Goal: Information Seeking & Learning: Find specific fact

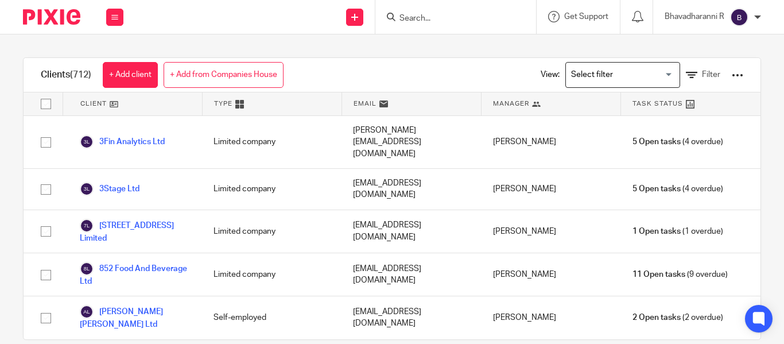
click at [401, 14] on input "Search" at bounding box center [449, 19] width 103 height 10
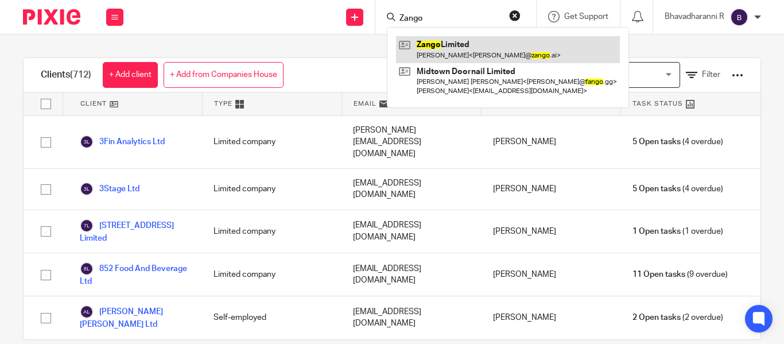
type input "Zango"
click at [449, 46] on link at bounding box center [508, 49] width 224 height 26
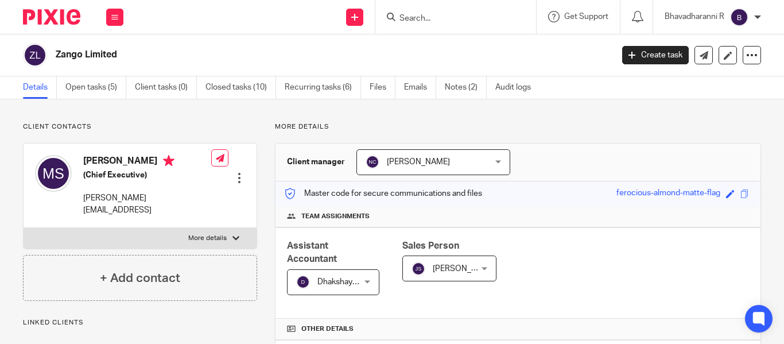
scroll to position [379, 0]
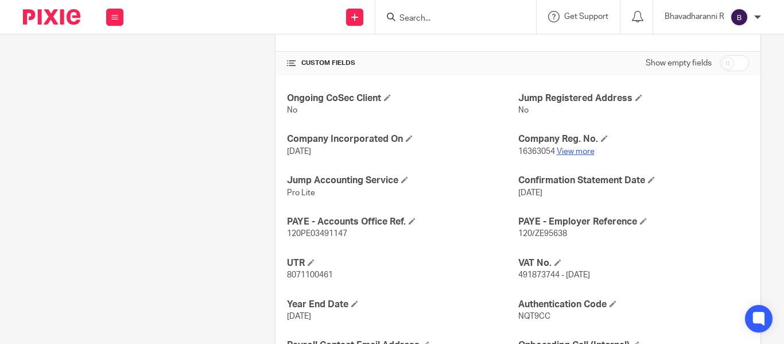
click at [574, 153] on link "View more" at bounding box center [576, 151] width 38 height 8
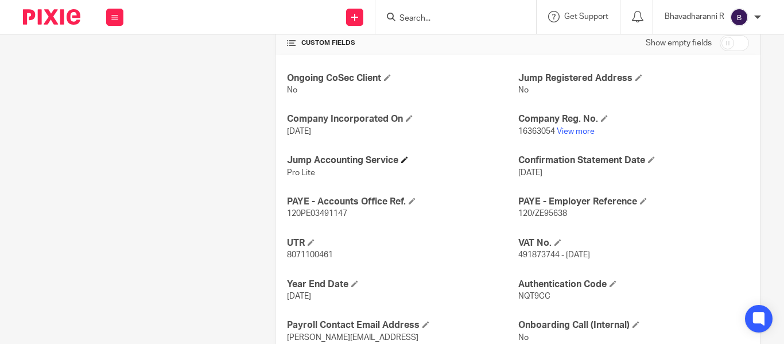
scroll to position [400, 0]
click at [538, 207] on p "120/ZE95638" at bounding box center [633, 212] width 231 height 11
click at [536, 211] on span "120/ZE95638" at bounding box center [542, 213] width 49 height 8
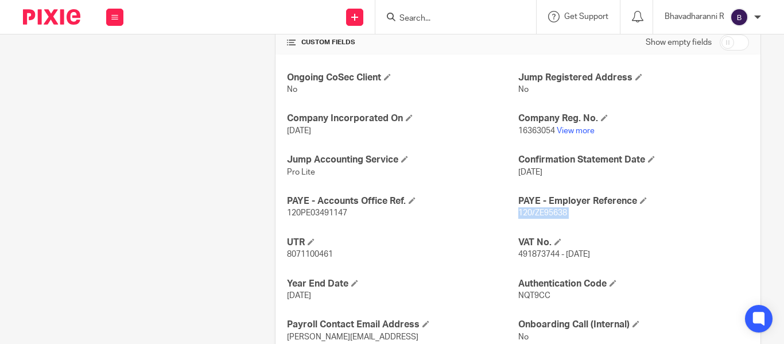
copy p "120/ZE95638"
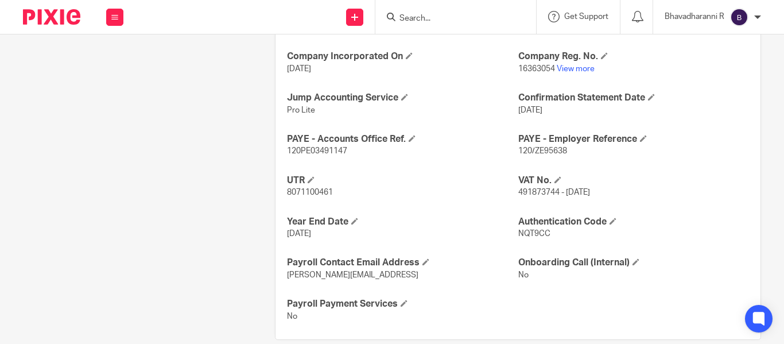
click at [338, 149] on span "120PE03491147" at bounding box center [317, 151] width 60 height 8
copy p "120PE03491147"
click at [408, 17] on input "Search" at bounding box center [449, 19] width 103 height 10
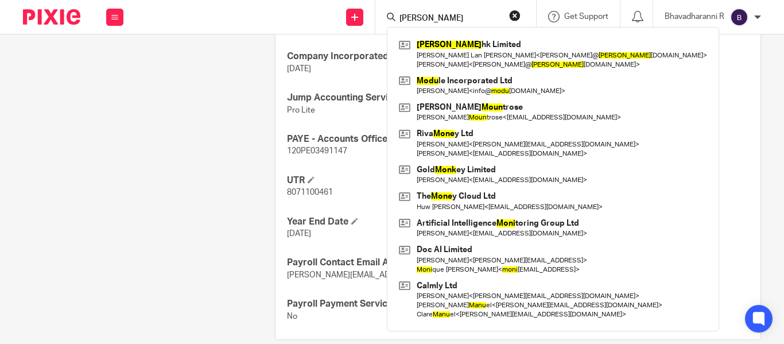
type input "monu"
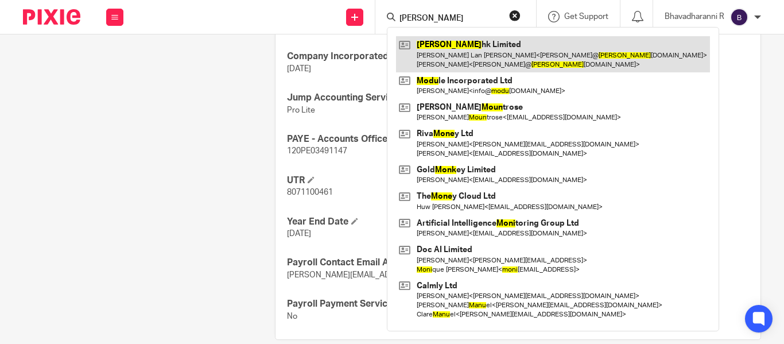
click at [446, 61] on link at bounding box center [553, 54] width 314 height 36
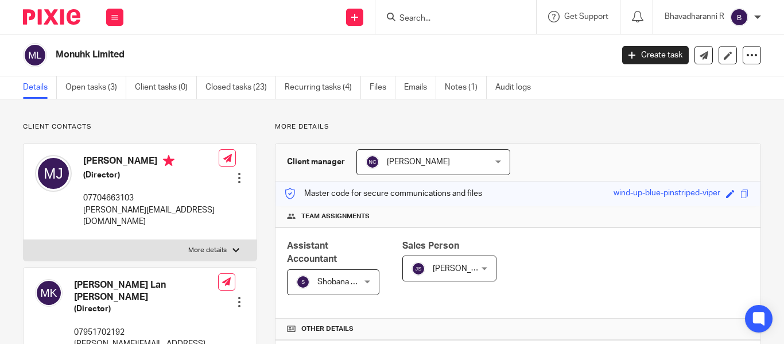
scroll to position [406, 0]
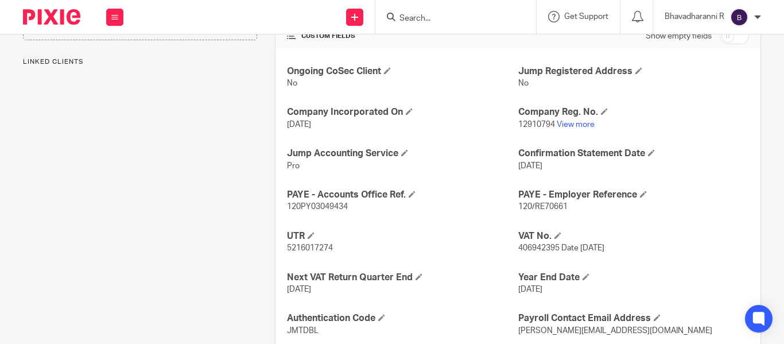
click at [550, 205] on span "120/RE70661" at bounding box center [542, 207] width 49 height 8
copy p "120/RE70661"
click at [340, 205] on span "120PY03049434" at bounding box center [317, 207] width 61 height 8
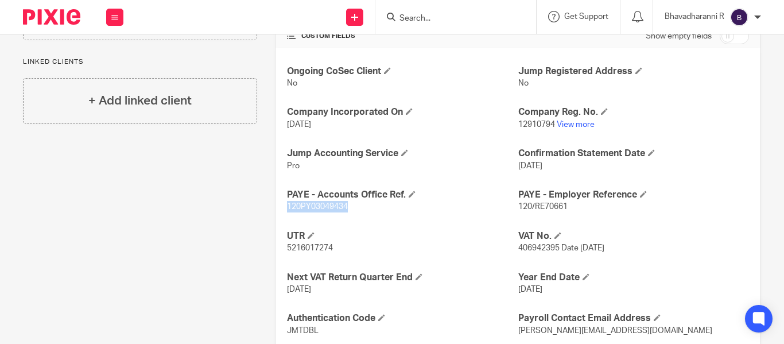
click at [340, 205] on span "120PY03049434" at bounding box center [317, 207] width 61 height 8
copy p "120PY03049434"
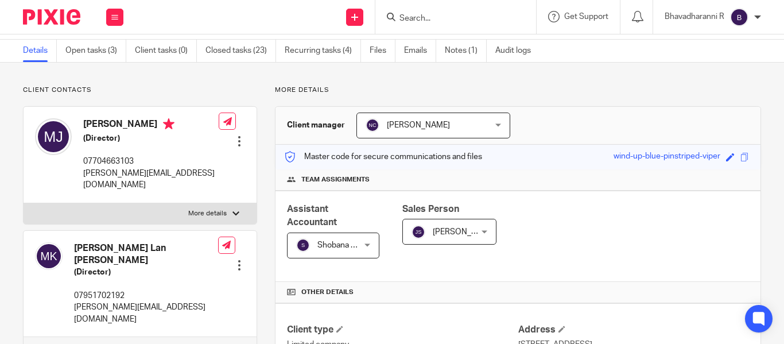
scroll to position [0, 0]
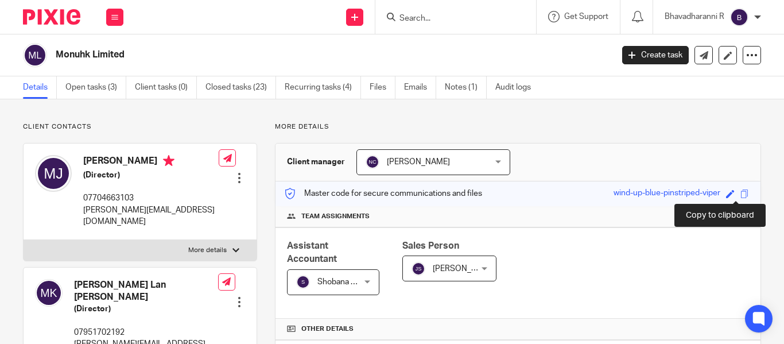
click at [740, 193] on span at bounding box center [744, 193] width 9 height 9
click at [414, 16] on input "Search" at bounding box center [449, 19] width 103 height 10
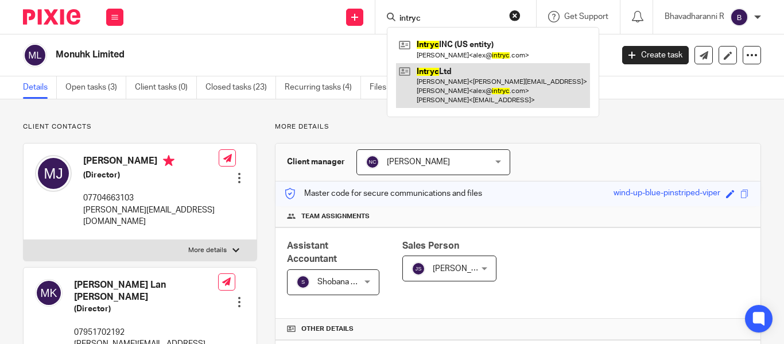
type input "intryc"
click at [466, 88] on link at bounding box center [493, 85] width 194 height 45
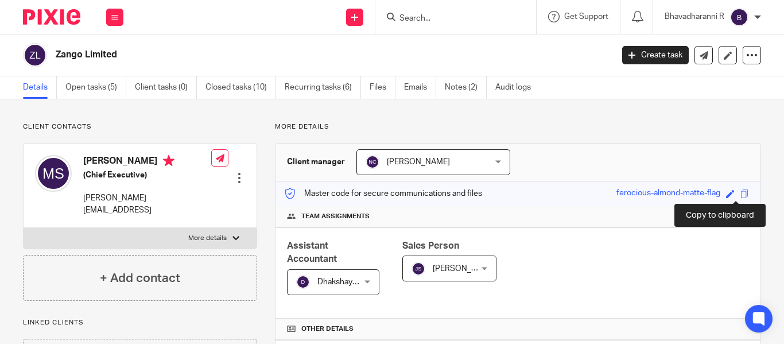
click at [740, 192] on span at bounding box center [744, 193] width 9 height 9
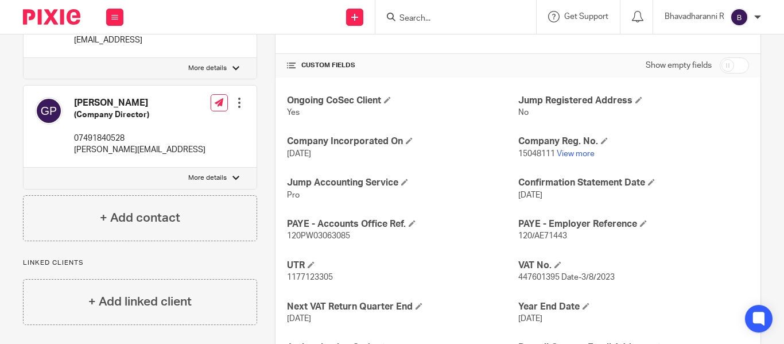
scroll to position [378, 0]
click at [534, 230] on p "120/AE71443" at bounding box center [633, 235] width 231 height 11
copy p "120/AE71443"
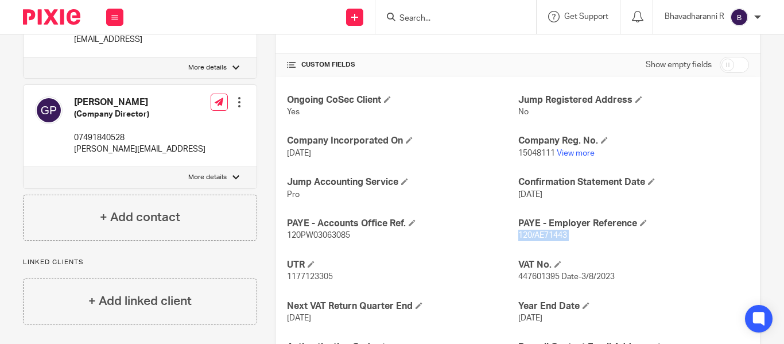
scroll to position [415, 0]
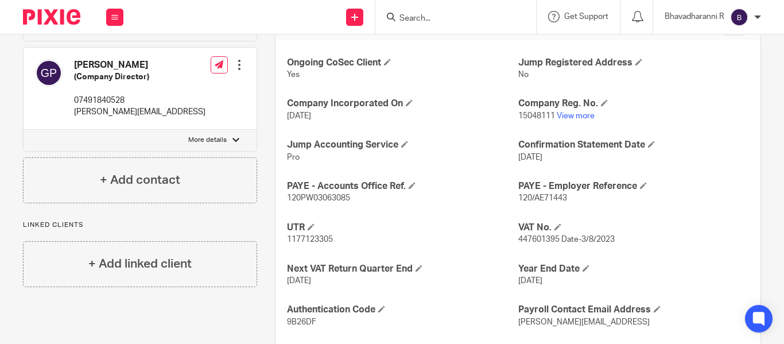
click at [340, 194] on span "120PW03063085" at bounding box center [318, 198] width 63 height 8
copy p "120PW03063085"
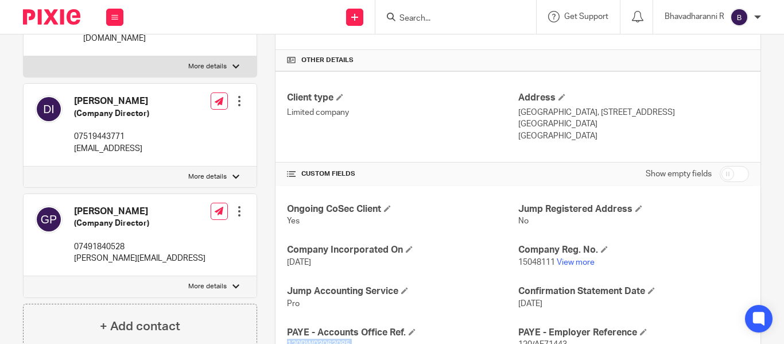
scroll to position [268, 0]
click at [409, 15] on input "Search" at bounding box center [449, 19] width 103 height 10
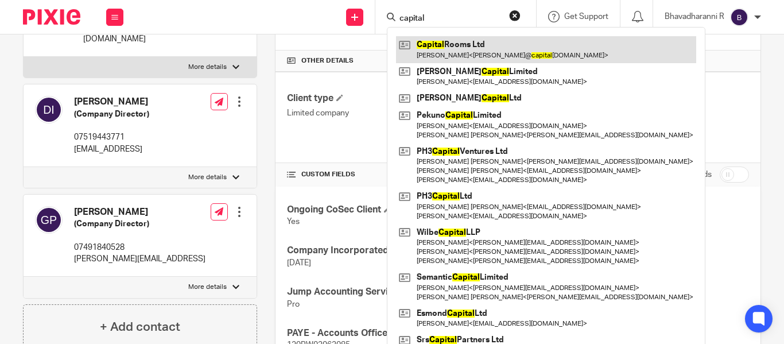
type input "capital"
click at [432, 42] on link at bounding box center [546, 49] width 300 height 26
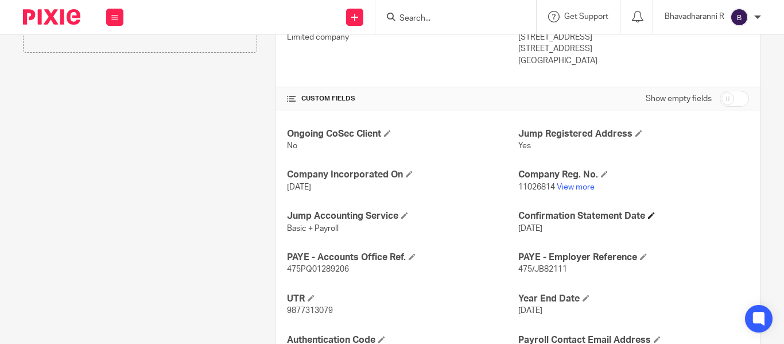
scroll to position [344, 0]
click at [523, 265] on span "475/JB82111" at bounding box center [542, 269] width 49 height 8
copy p "475/JB82111"
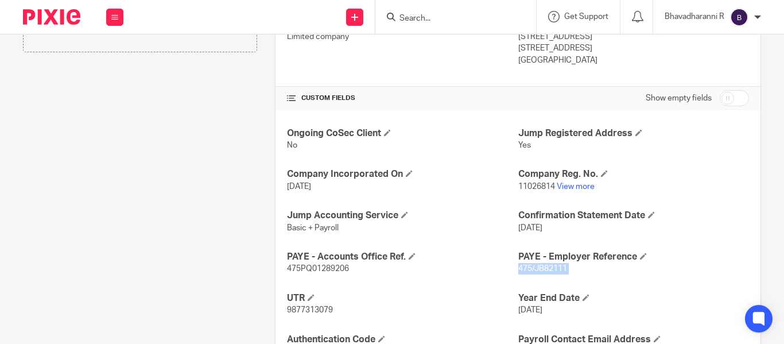
scroll to position [440, 0]
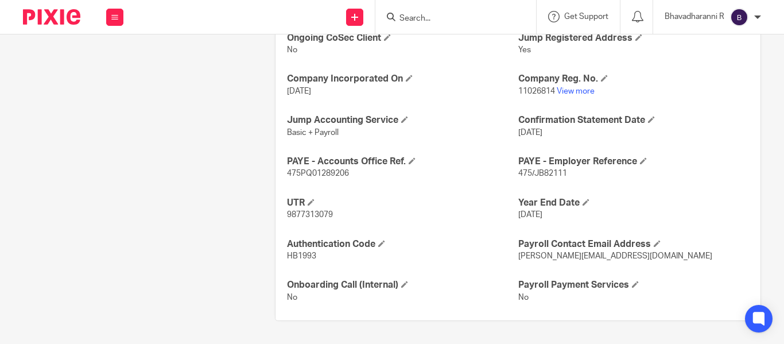
click at [316, 173] on span "475PQ01289206" at bounding box center [318, 173] width 62 height 8
copy span "475PQ01289206"
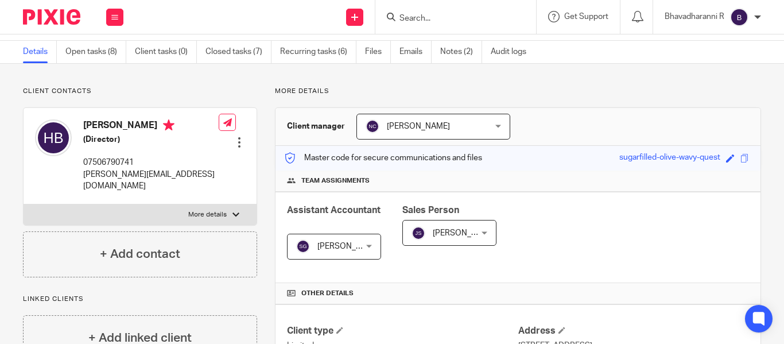
scroll to position [22, 0]
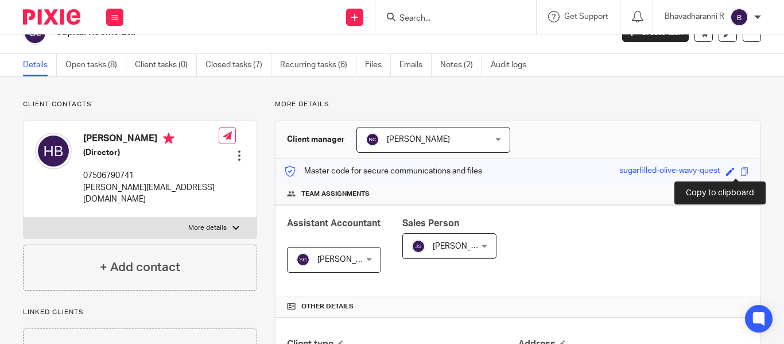
click at [740, 169] on span at bounding box center [744, 171] width 9 height 9
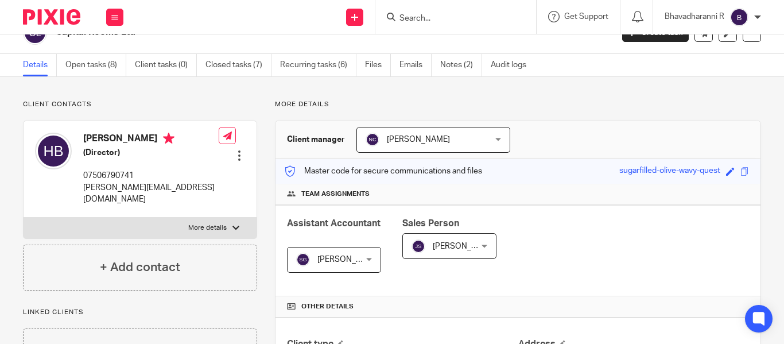
click at [414, 22] on input "Search" at bounding box center [449, 19] width 103 height 10
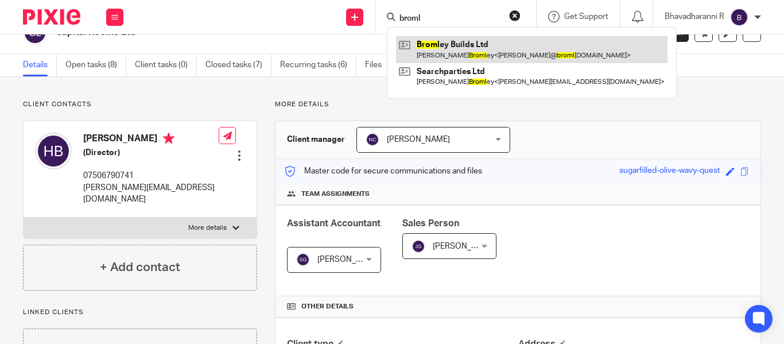
type input "broml"
click at [442, 51] on link at bounding box center [531, 49] width 271 height 26
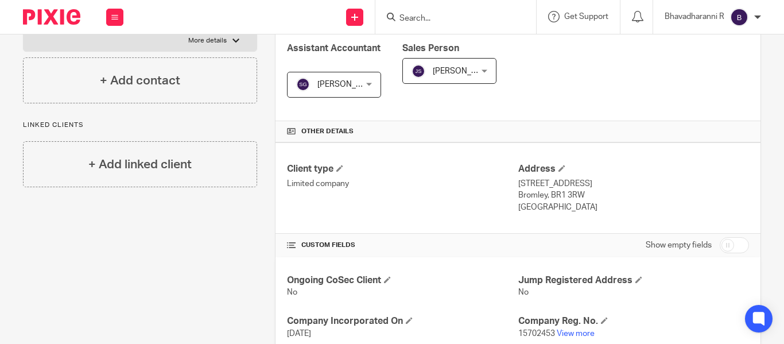
scroll to position [336, 0]
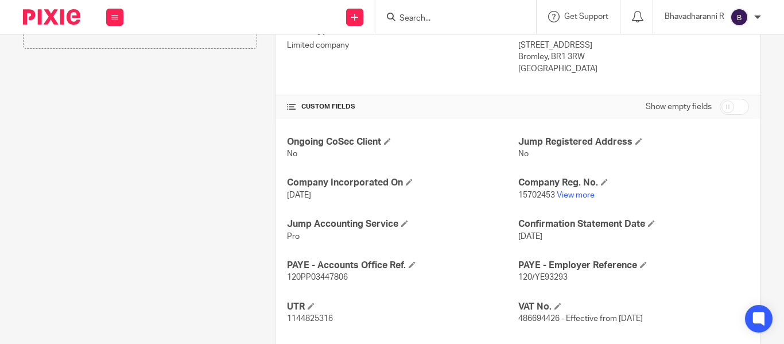
click at [522, 276] on span "120/YE93293" at bounding box center [542, 277] width 49 height 8
copy p "120/YE93293"
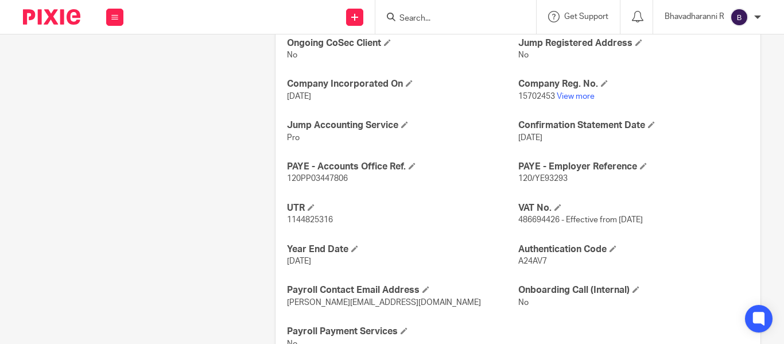
click at [314, 178] on span "120PP03447806" at bounding box center [317, 178] width 61 height 8
copy span "120PP03447806"
click at [573, 96] on link "View more" at bounding box center [576, 96] width 38 height 8
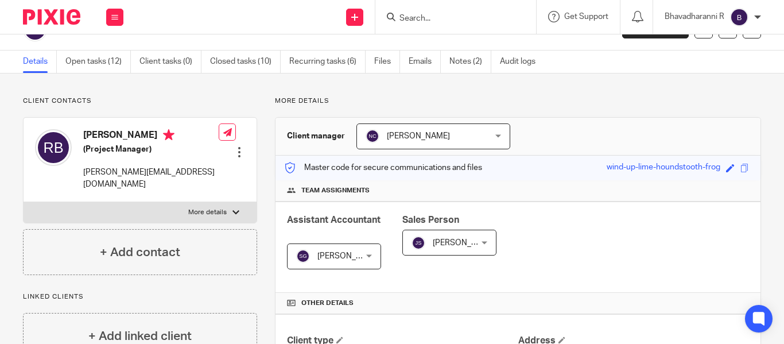
scroll to position [0, 0]
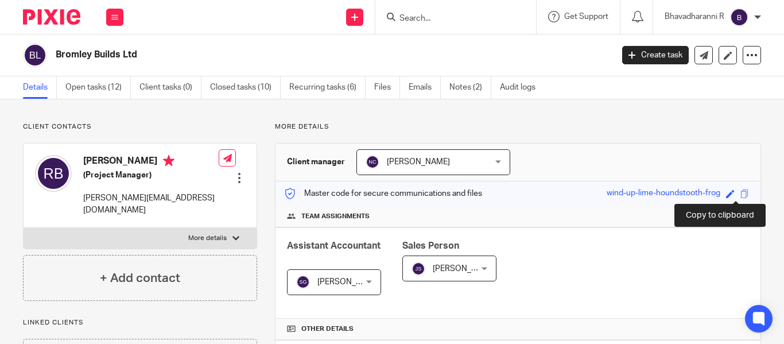
click at [740, 192] on span at bounding box center [744, 193] width 9 height 9
